Goal: Find specific fact: Find specific fact

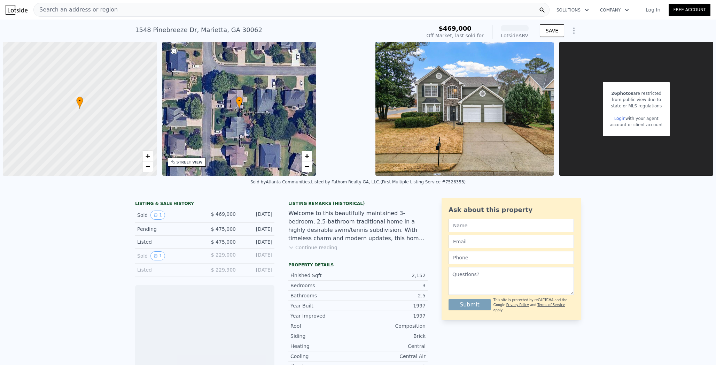
click at [133, 9] on div "Search an address or region" at bounding box center [291, 10] width 516 height 14
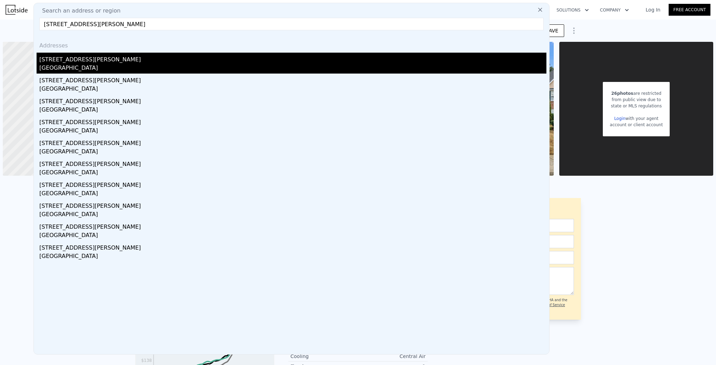
type input "[STREET_ADDRESS][PERSON_NAME]"
click at [124, 70] on div "[GEOGRAPHIC_DATA]" at bounding box center [292, 69] width 507 height 10
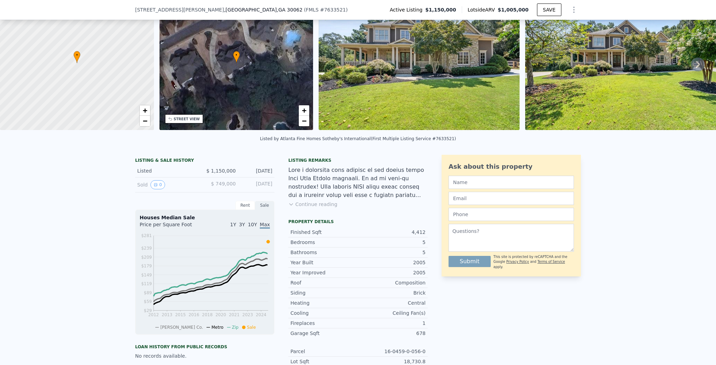
scroll to position [46, 0]
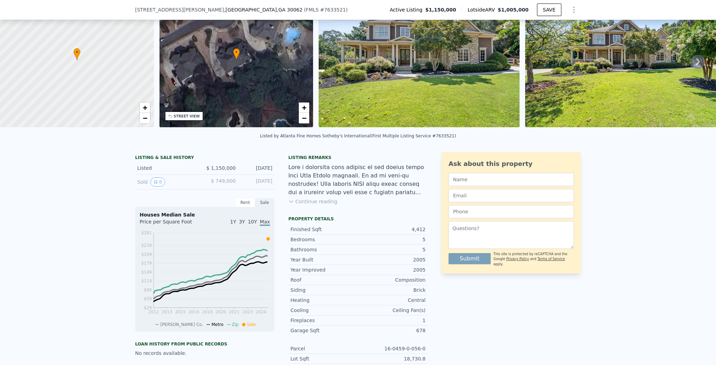
click at [163, 184] on div "Sold 0" at bounding box center [168, 181] width 62 height 9
click at [160, 185] on button "0" at bounding box center [157, 181] width 15 height 9
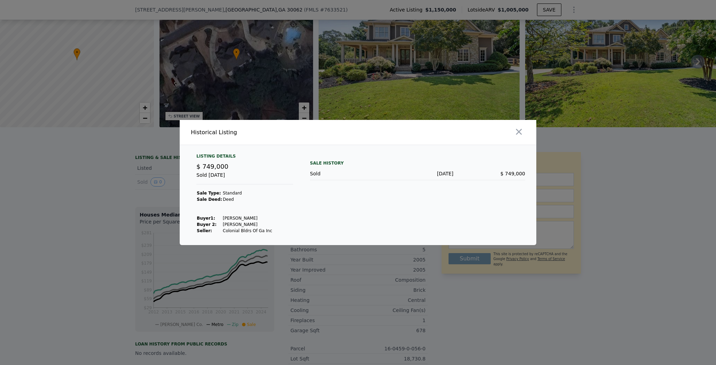
drag, startPoint x: 219, startPoint y: 219, endPoint x: 258, endPoint y: 219, distance: 38.6
click at [258, 219] on td "[PERSON_NAME]" at bounding box center [247, 218] width 50 height 6
copy td "[PERSON_NAME]"
